Goal: Find specific fact: Find specific page/section

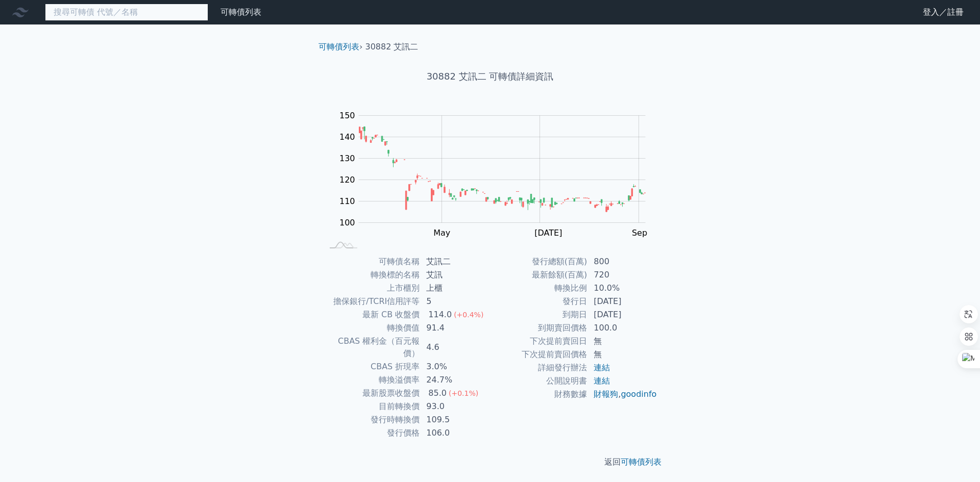
click at [155, 14] on input at bounding box center [126, 12] width 163 height 17
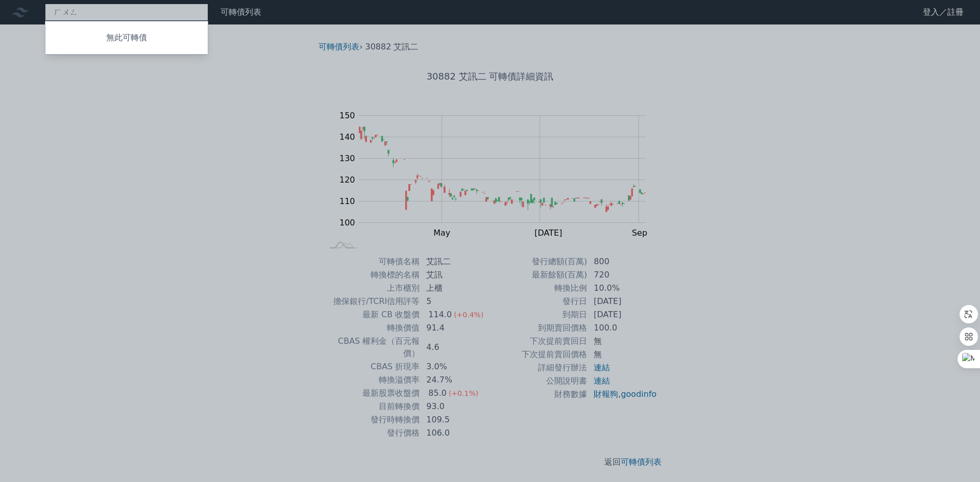
type input "[PERSON_NAME]"
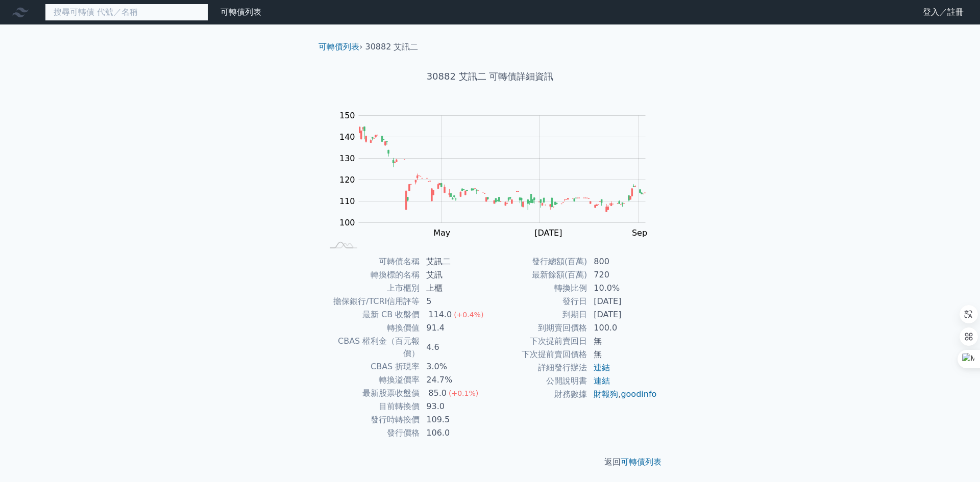
drag, startPoint x: 155, startPoint y: 14, endPoint x: 63, endPoint y: 8, distance: 92.0
click at [63, 8] on input at bounding box center [126, 12] width 163 height 17
click at [62, 10] on input at bounding box center [126, 12] width 163 height 17
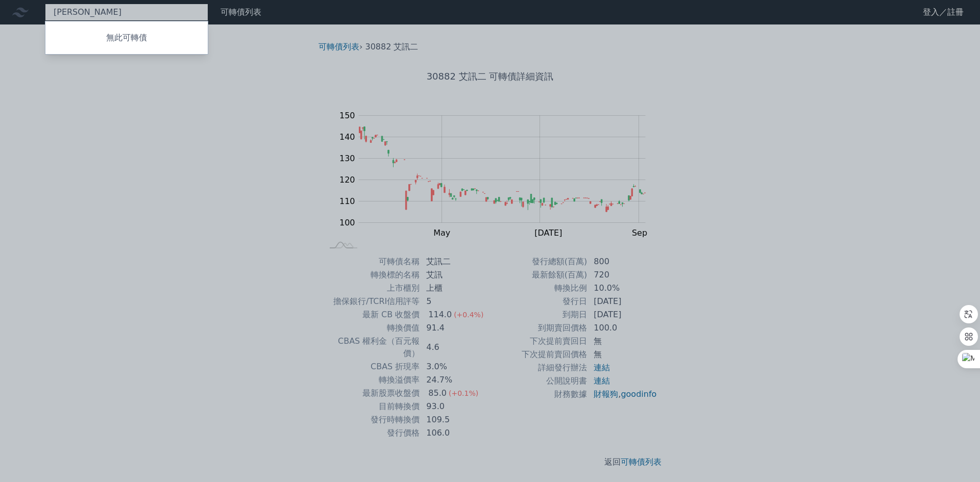
type input "紅"
type input "虹"
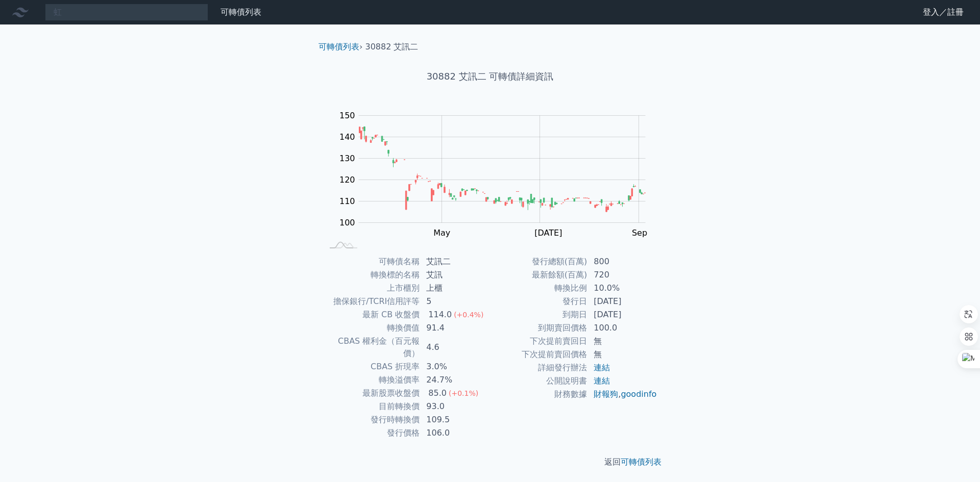
click at [77, 48] on div "虹 可轉債列表 財務數據 可轉債列表 財務數據 登入／註冊 登入／註冊 可轉債列表 › 30882 艾訊二 30882 艾訊二 可轉債詳細資訊 Zoom Ou…" at bounding box center [490, 242] width 980 height 485
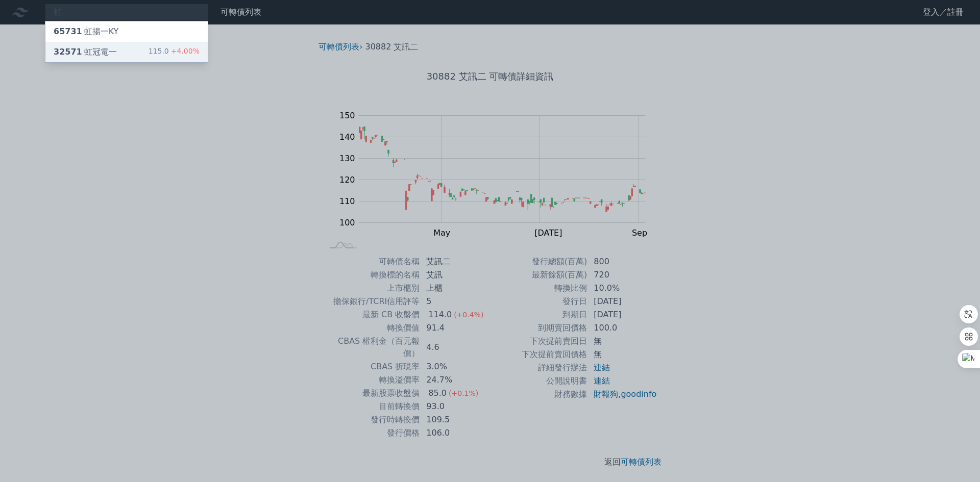
click at [77, 48] on span "32571" at bounding box center [68, 52] width 29 height 10
